Goal: Information Seeking & Learning: Learn about a topic

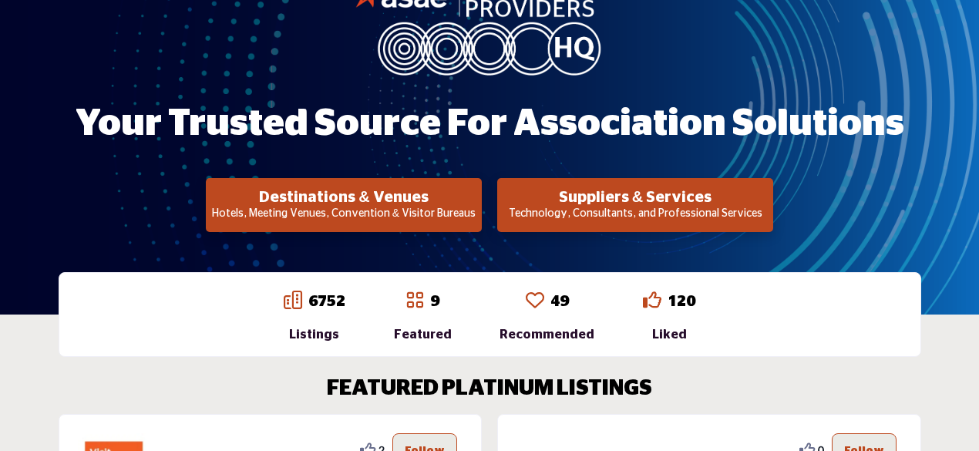
scroll to position [235, 0]
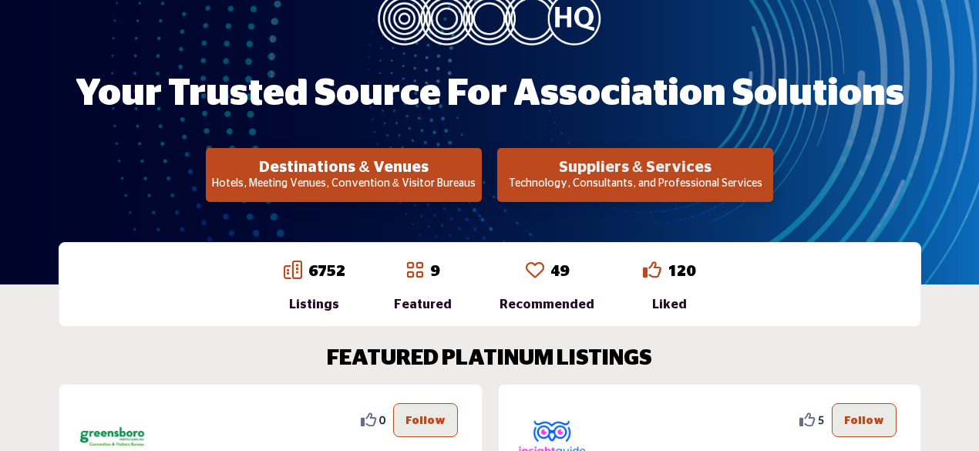
click at [477, 170] on h2 "Suppliers & Services" at bounding box center [343, 167] width 267 height 19
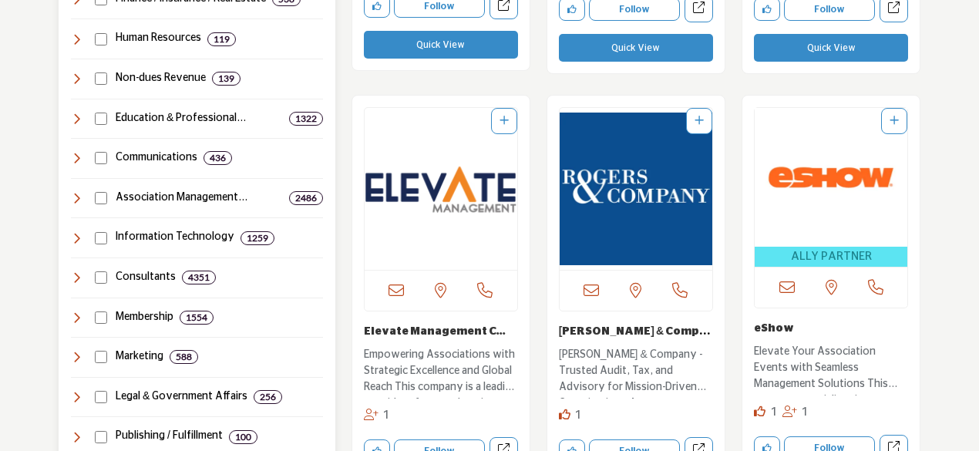
scroll to position [866, 0]
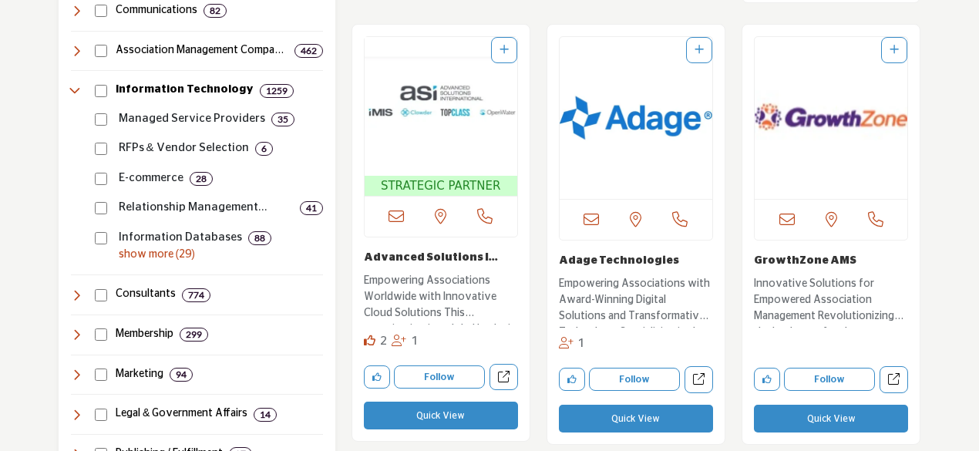
scroll to position [939, 0]
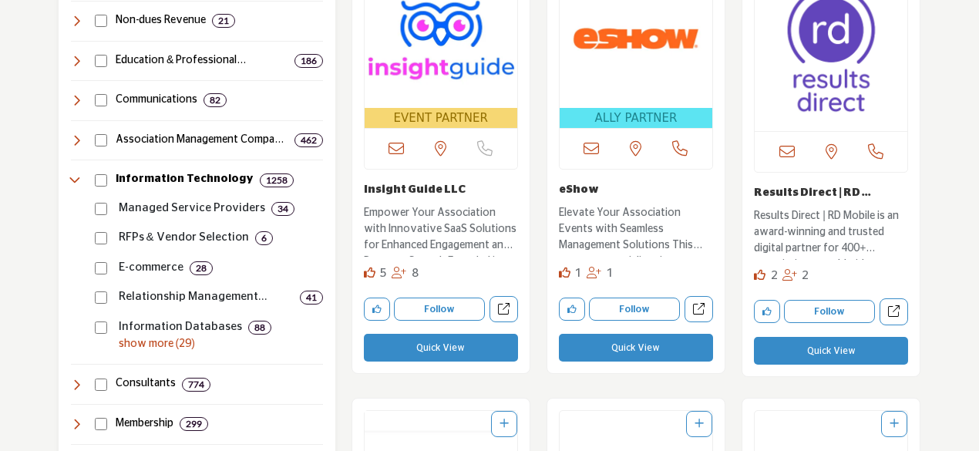
scroll to position [925, 0]
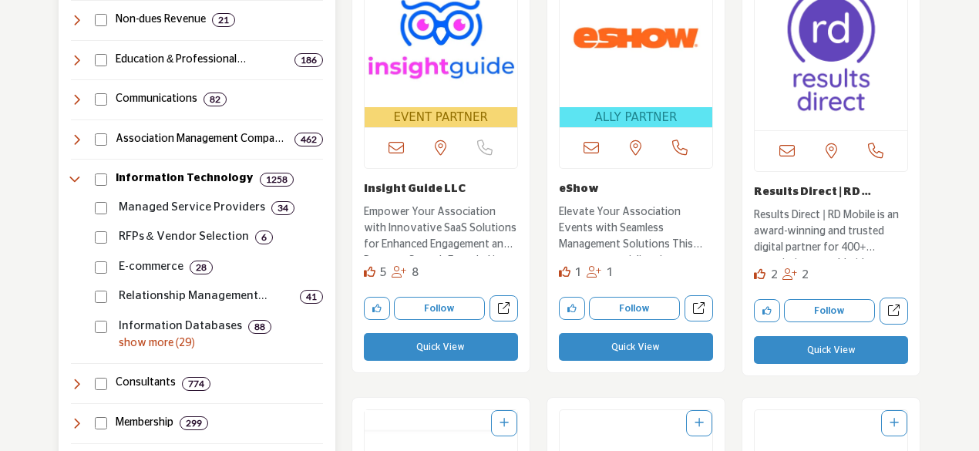
click at [157, 342] on p "show more (29)" at bounding box center [221, 343] width 204 height 16
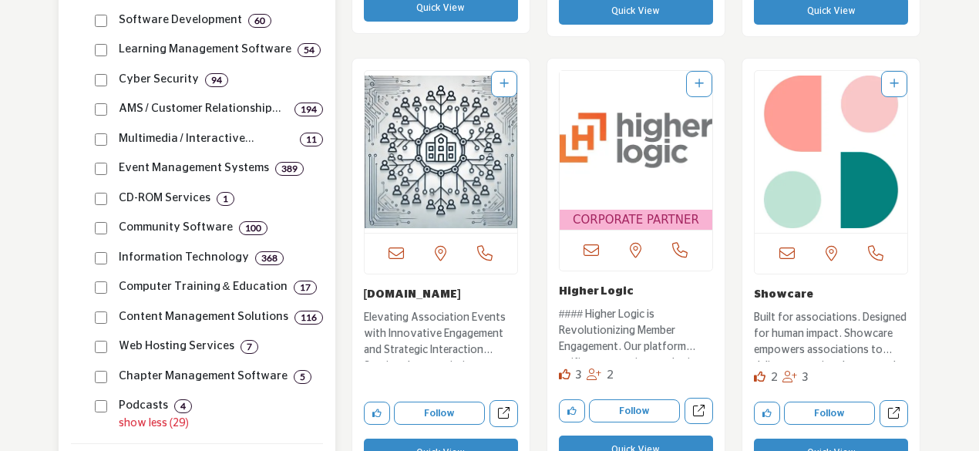
scroll to position [1749, 0]
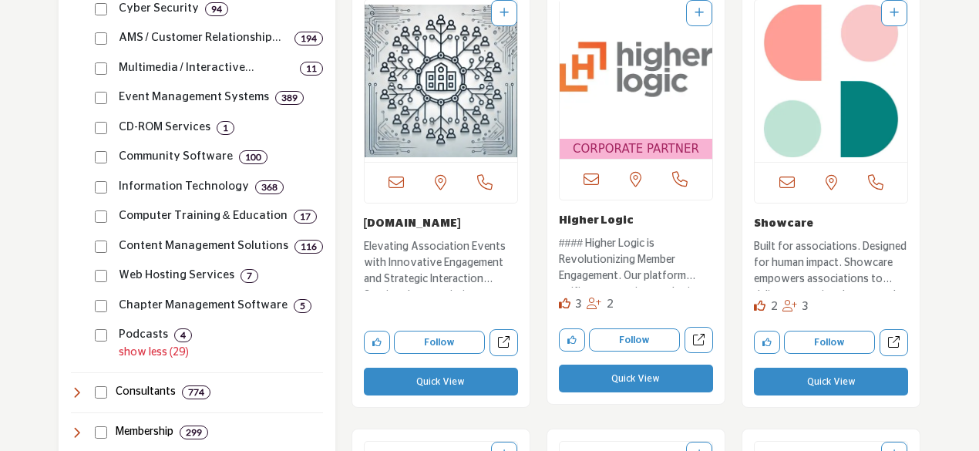
scroll to position [1776, 0]
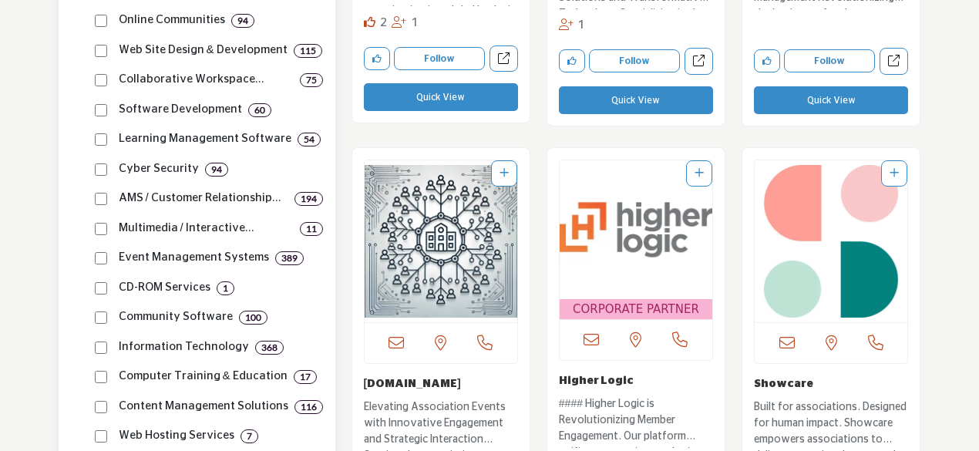
scroll to position [1616, 0]
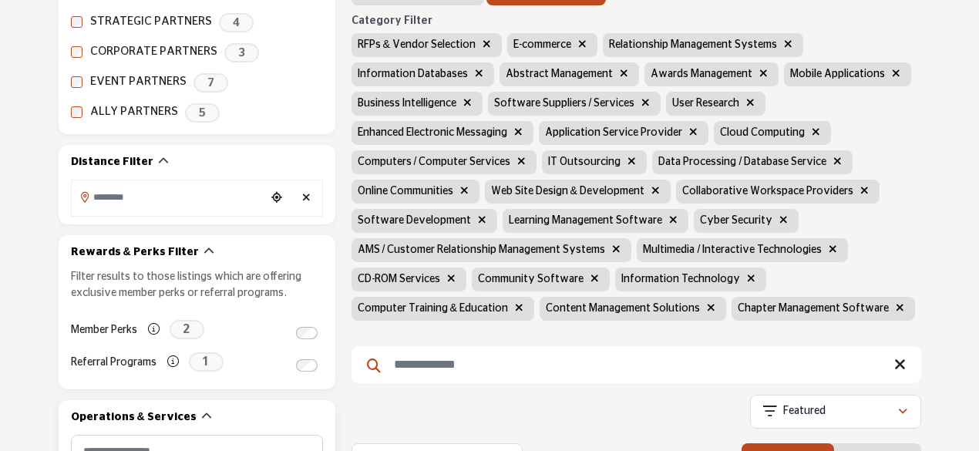
scroll to position [312, 0]
click at [669, 222] on icon "button" at bounding box center [673, 220] width 8 height 11
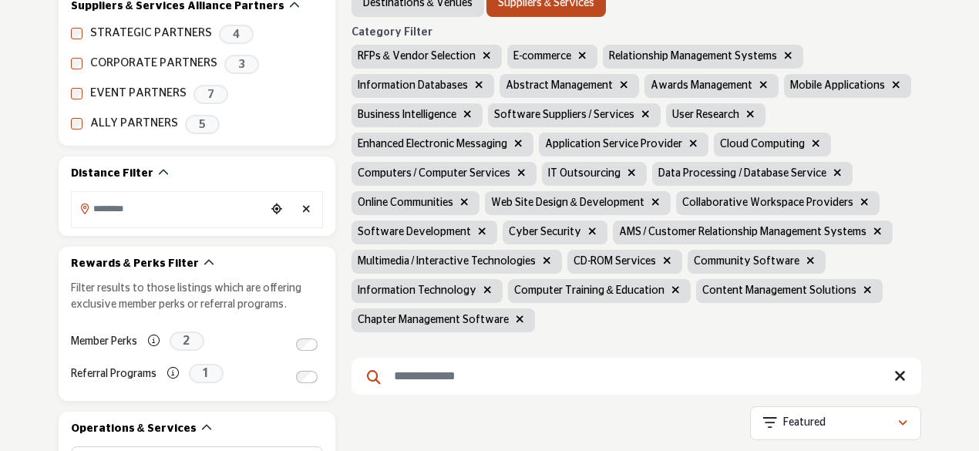
scroll to position [301, 0]
click at [588, 232] on icon "button" at bounding box center [592, 232] width 8 height 11
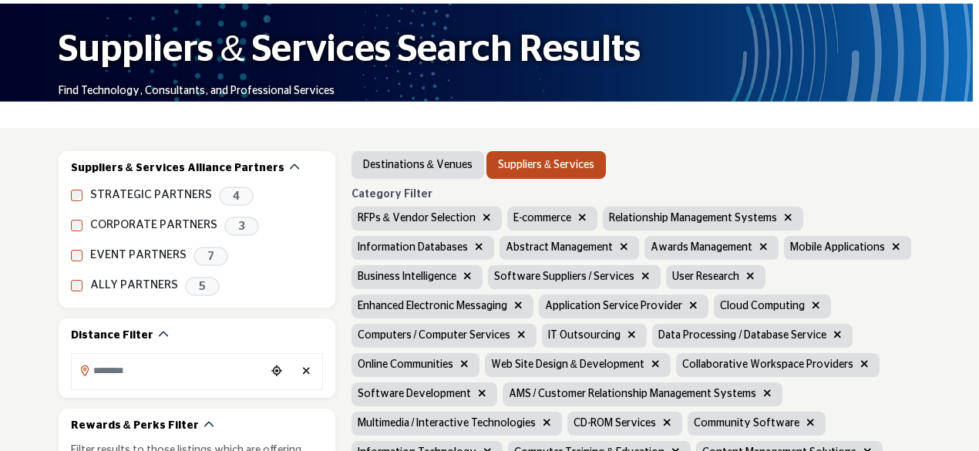
scroll to position [264, 0]
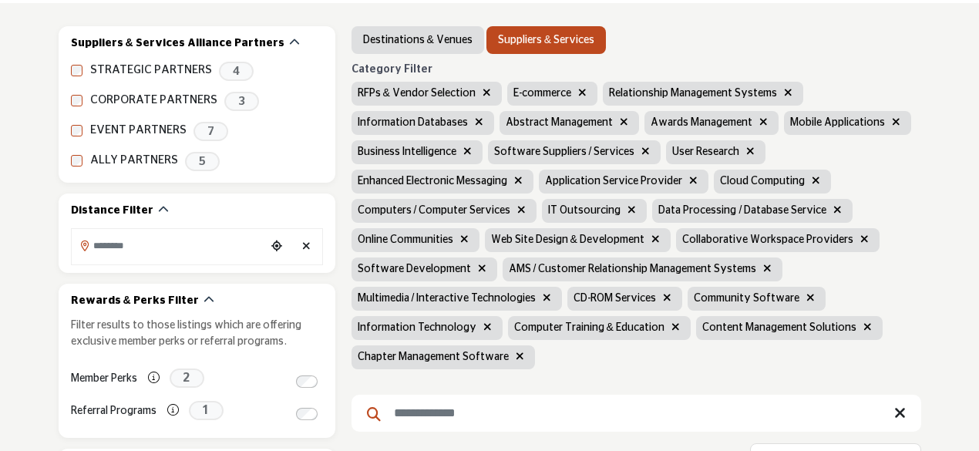
click at [664, 301] on icon "button" at bounding box center [667, 297] width 8 height 11
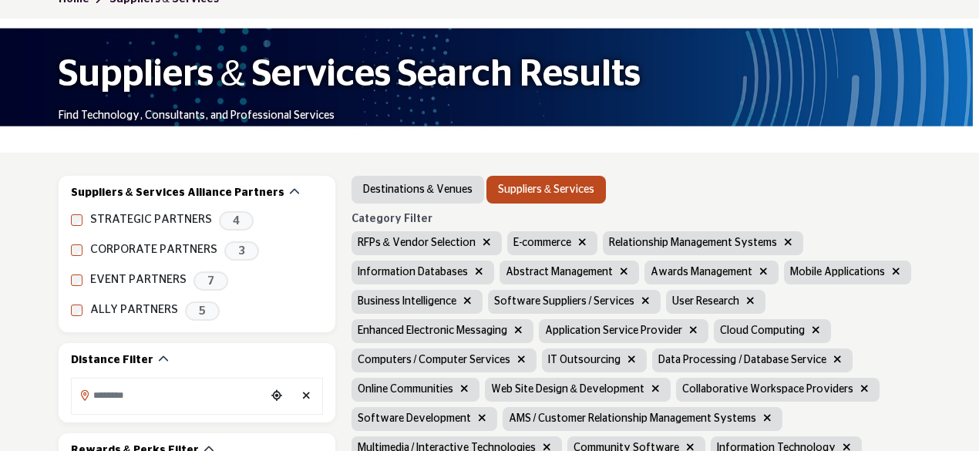
scroll to position [145, 0]
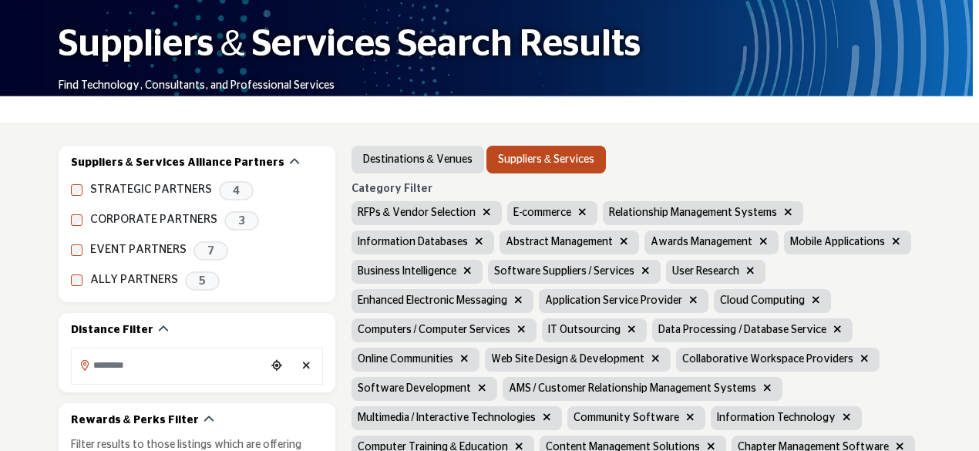
click at [620, 243] on icon "button" at bounding box center [624, 241] width 8 height 11
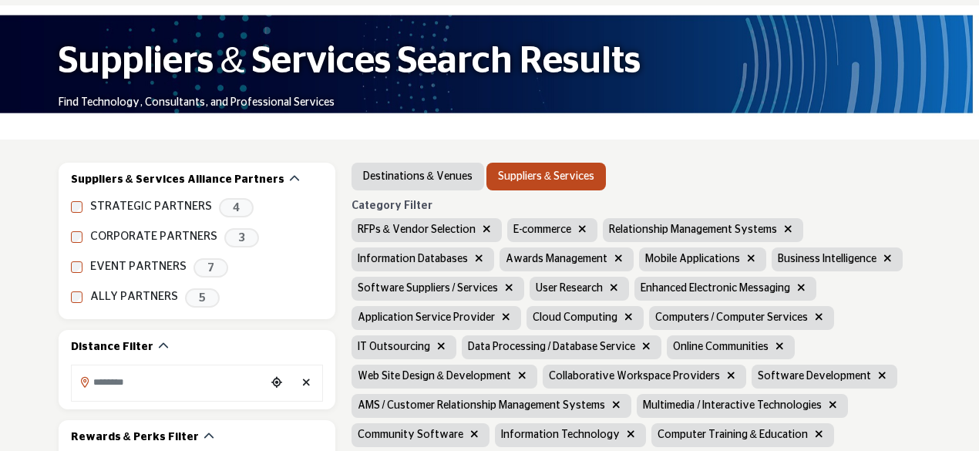
scroll to position [126, 0]
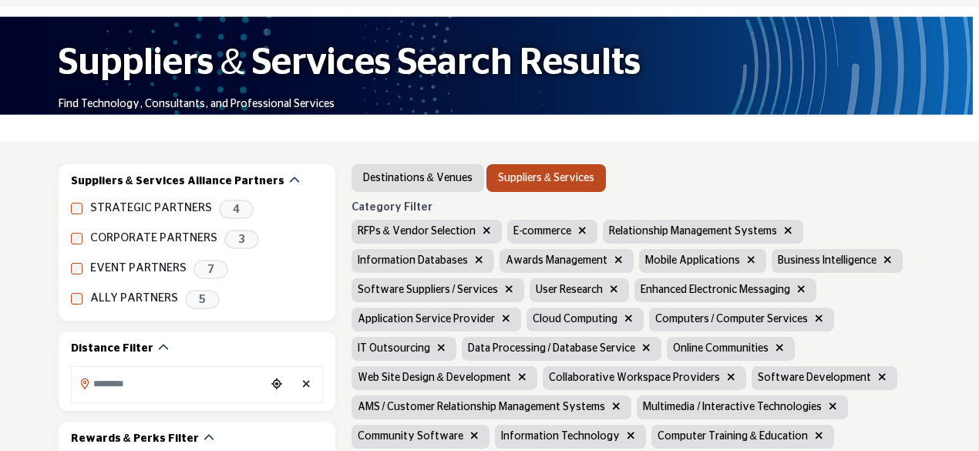
click at [615, 260] on icon "button" at bounding box center [619, 259] width 8 height 11
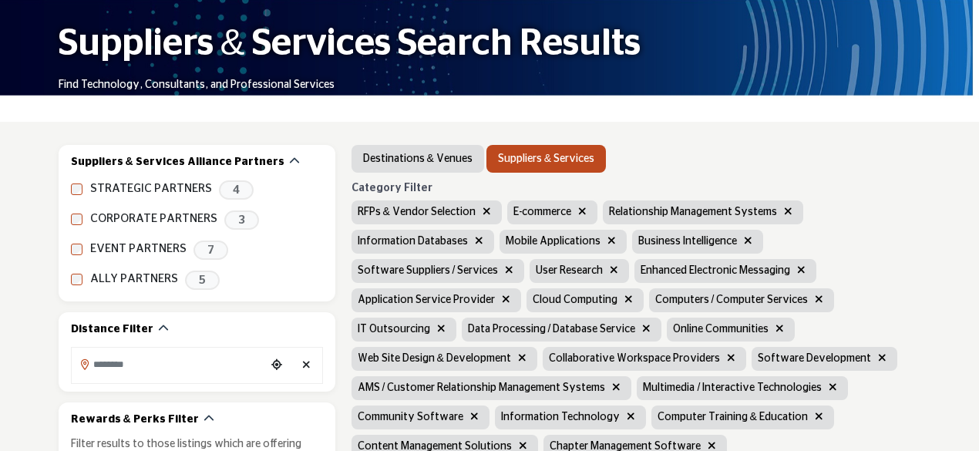
scroll to position [146, 0]
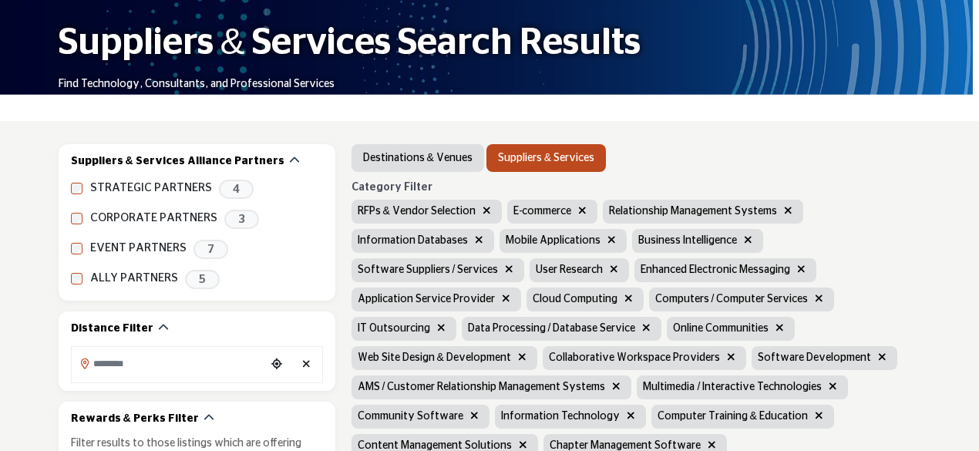
click at [437, 328] on icon "button" at bounding box center [441, 327] width 8 height 11
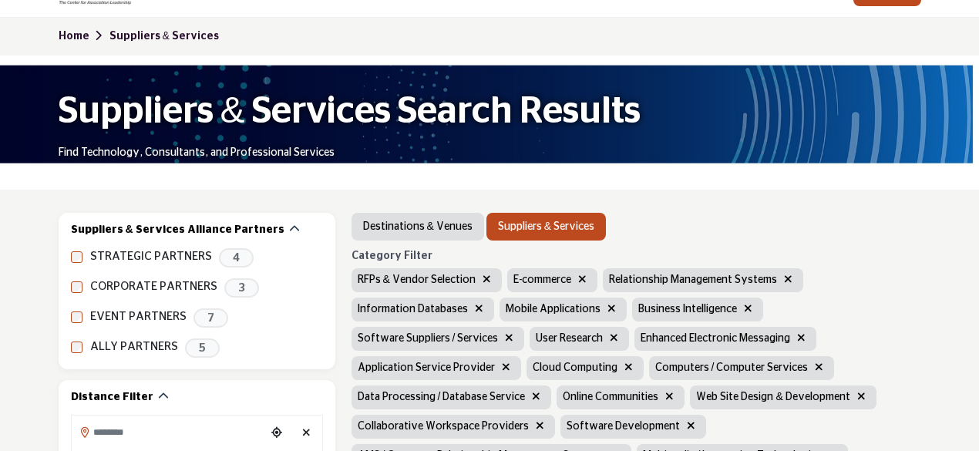
scroll to position [234, 0]
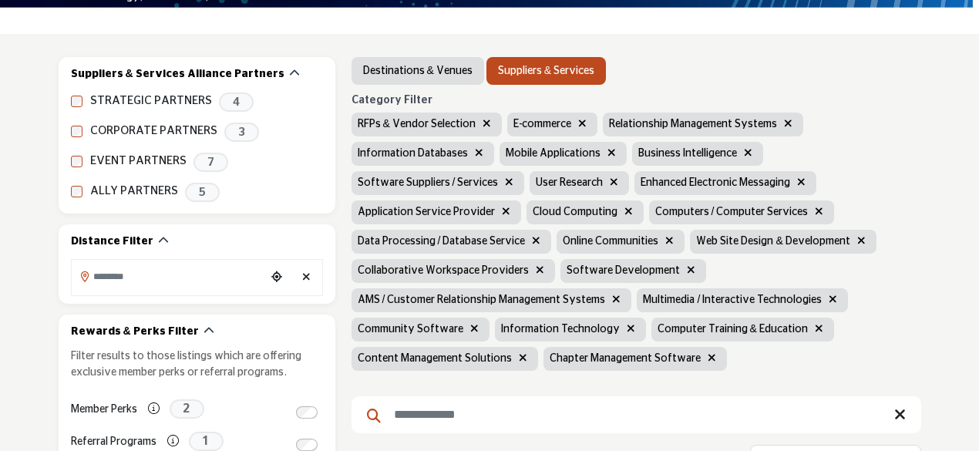
click at [519, 355] on icon "button" at bounding box center [523, 357] width 8 height 11
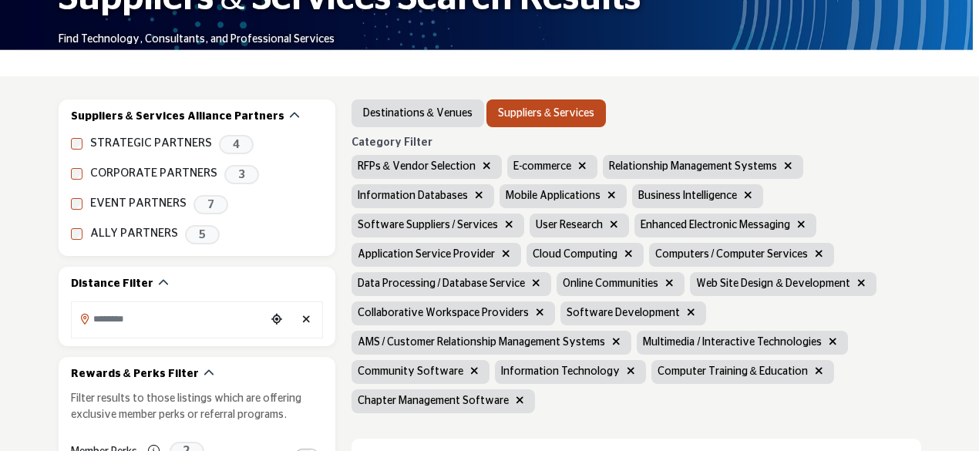
scroll to position [200, 0]
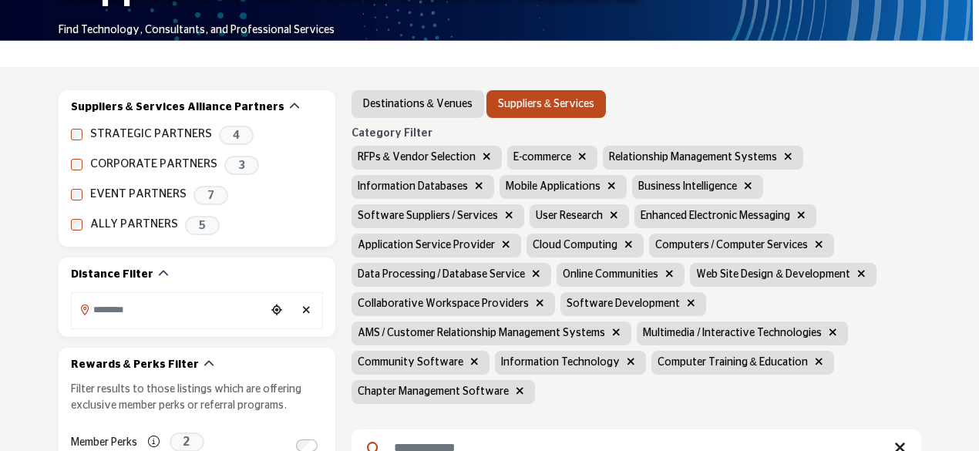
click at [829, 332] on icon "button" at bounding box center [833, 332] width 8 height 11
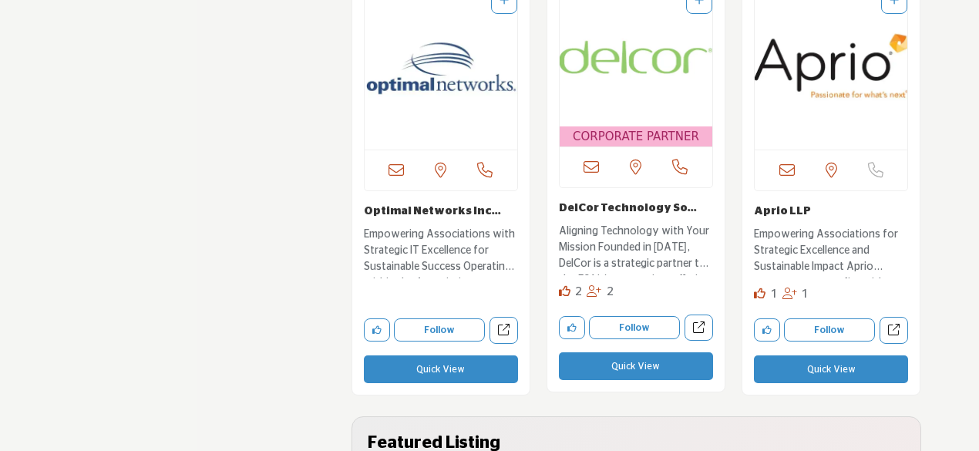
scroll to position [3468, 0]
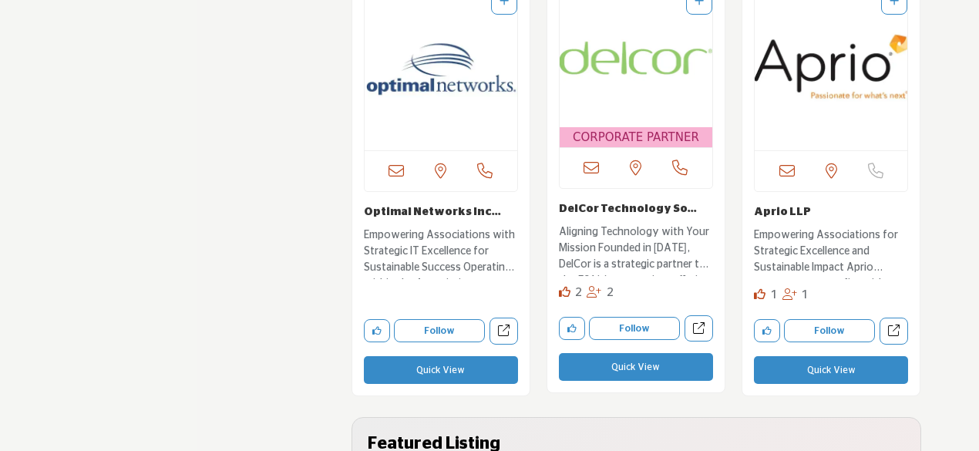
click at [629, 204] on link "DelCor Technology So..." at bounding box center [628, 209] width 138 height 11
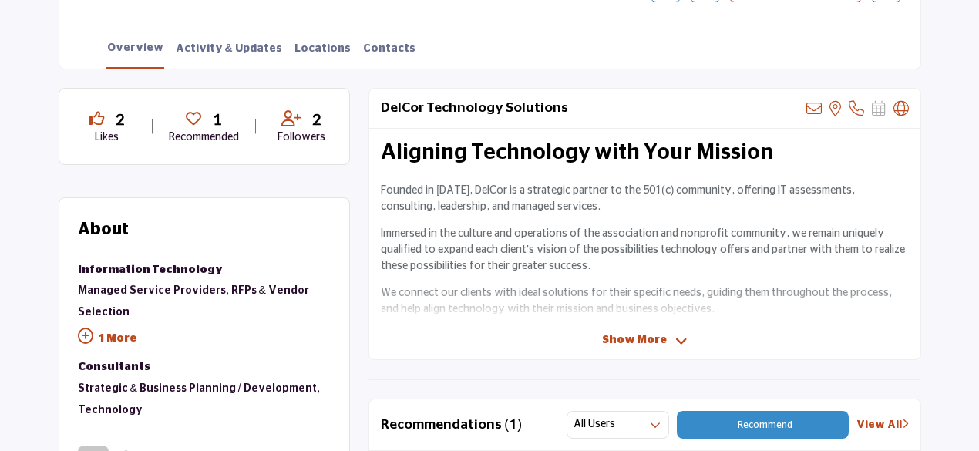
scroll to position [487, 0]
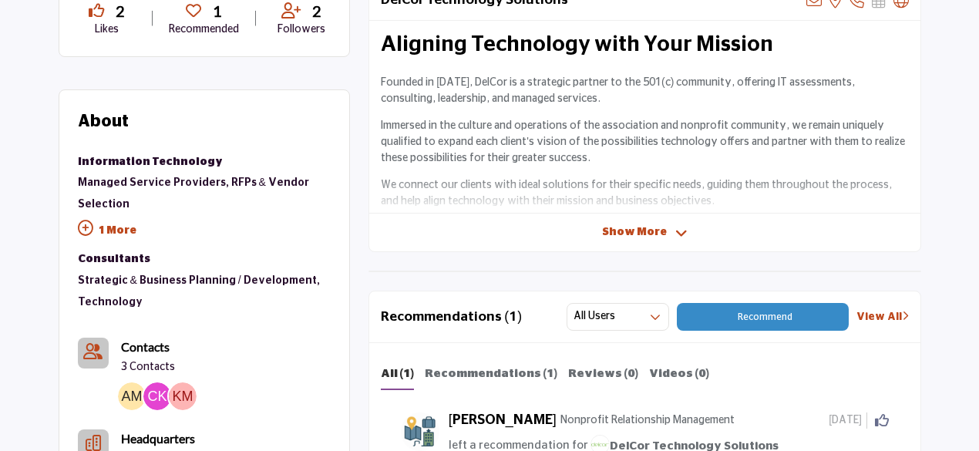
click at [628, 232] on span "Show More" at bounding box center [634, 232] width 65 height 16
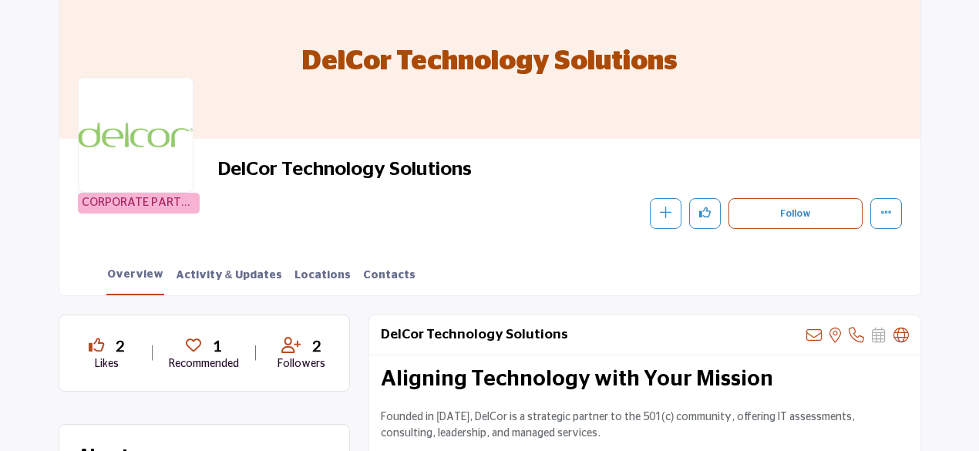
scroll to position [116, 0]
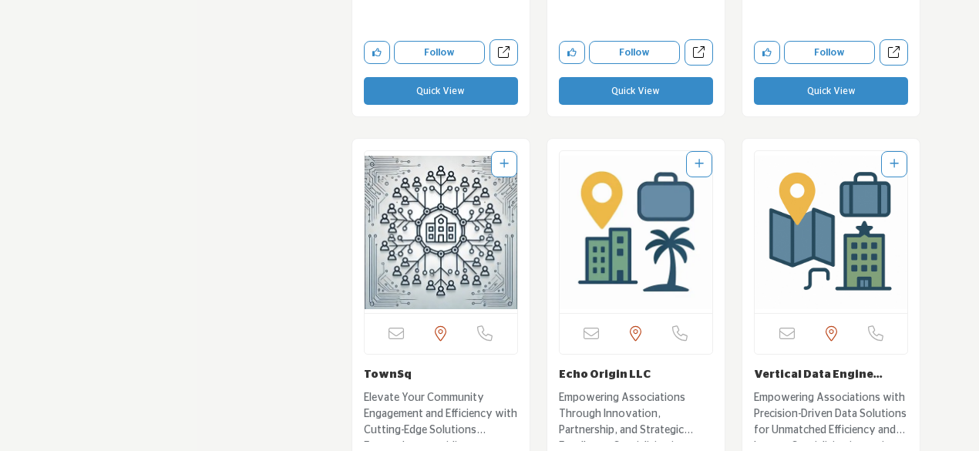
scroll to position [19134, 0]
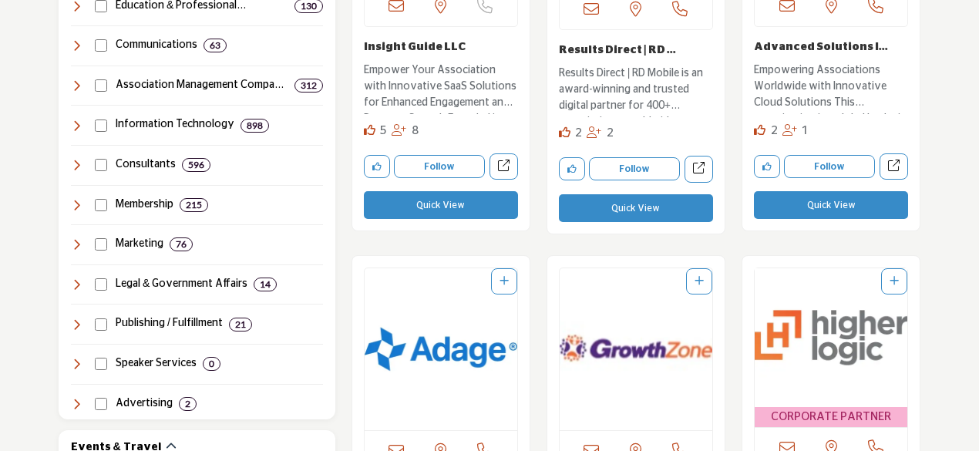
scroll to position [978, 0]
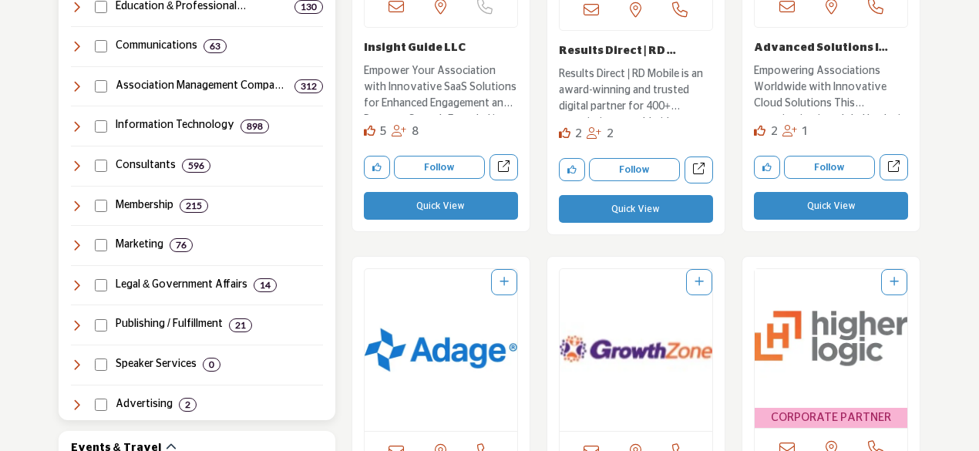
click at [74, 121] on icon at bounding box center [77, 126] width 12 height 12
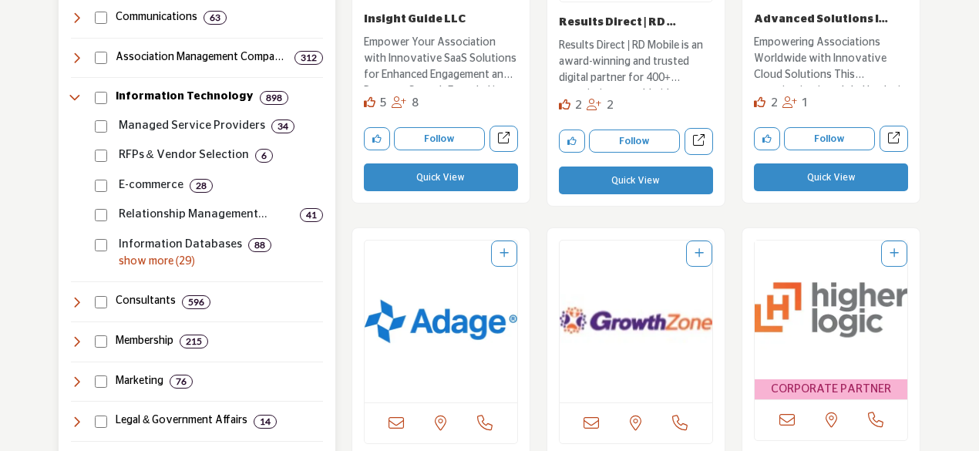
scroll to position [1006, 0]
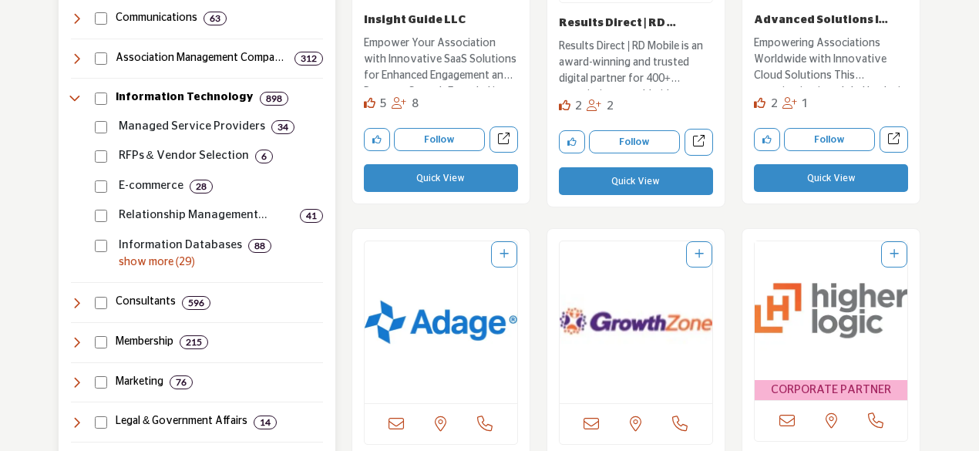
click at [176, 264] on p "show more (29)" at bounding box center [221, 262] width 204 height 16
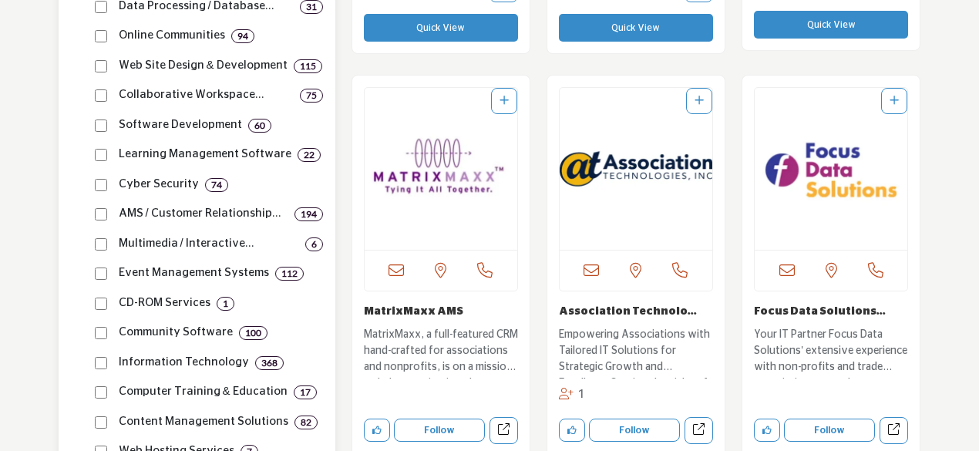
scroll to position [1596, 0]
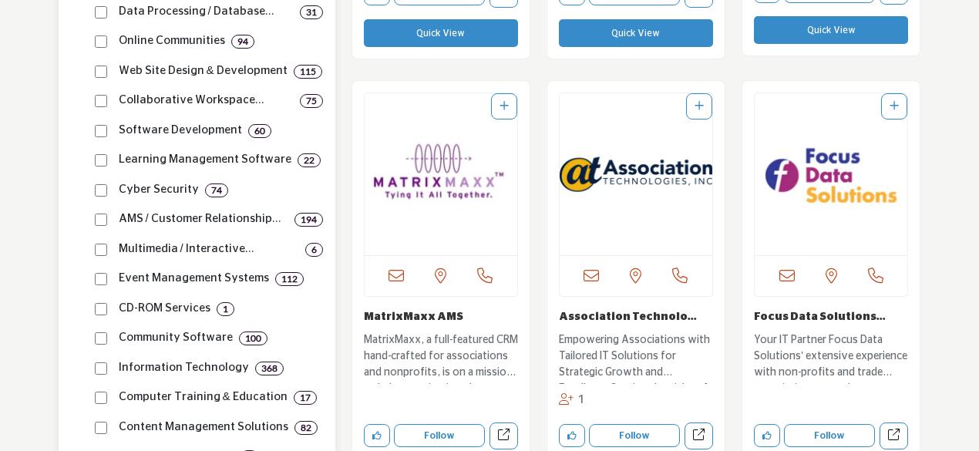
click at [185, 94] on p "Collaborative Workspace Providers" at bounding box center [206, 101] width 175 height 18
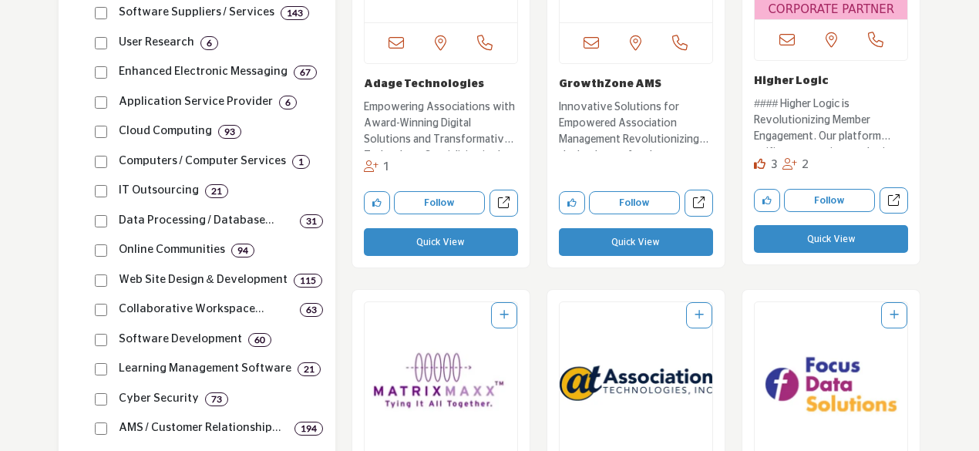
scroll to position [1358, 0]
